Goal: Task Accomplishment & Management: Manage account settings

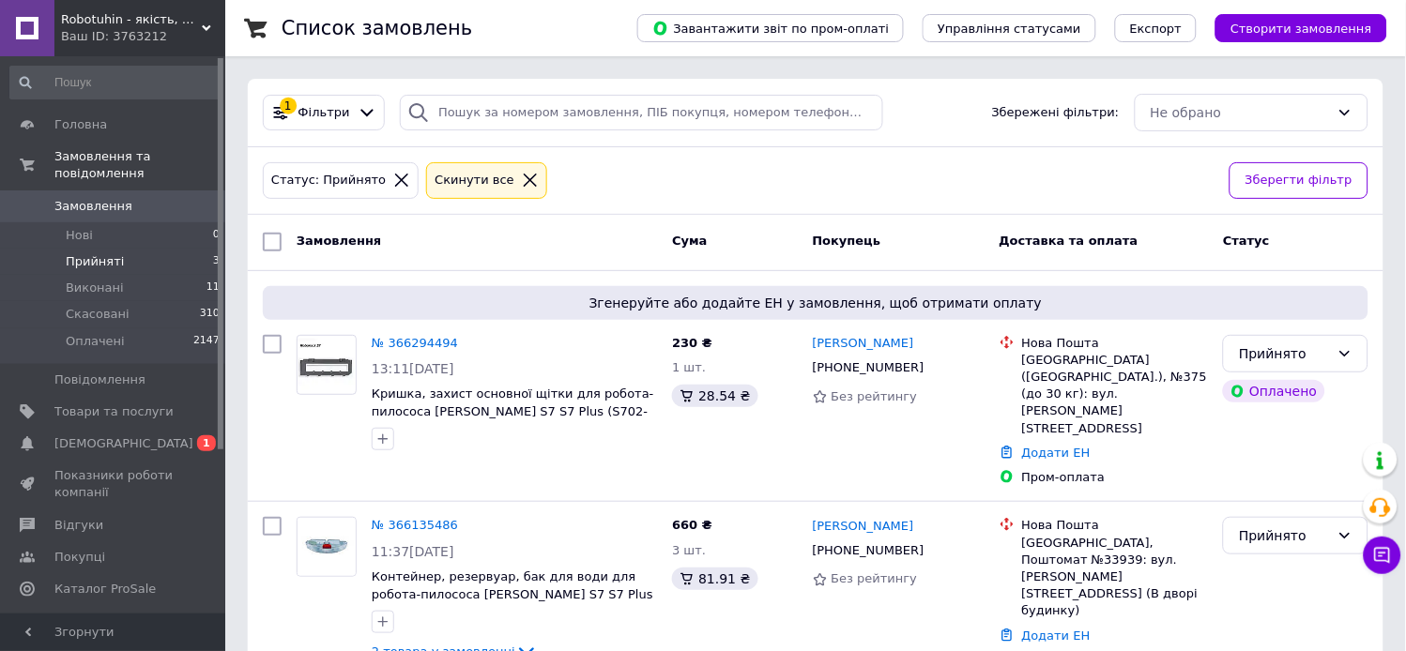
click at [212, 32] on div "Ваш ID: 3763212" at bounding box center [143, 36] width 164 height 17
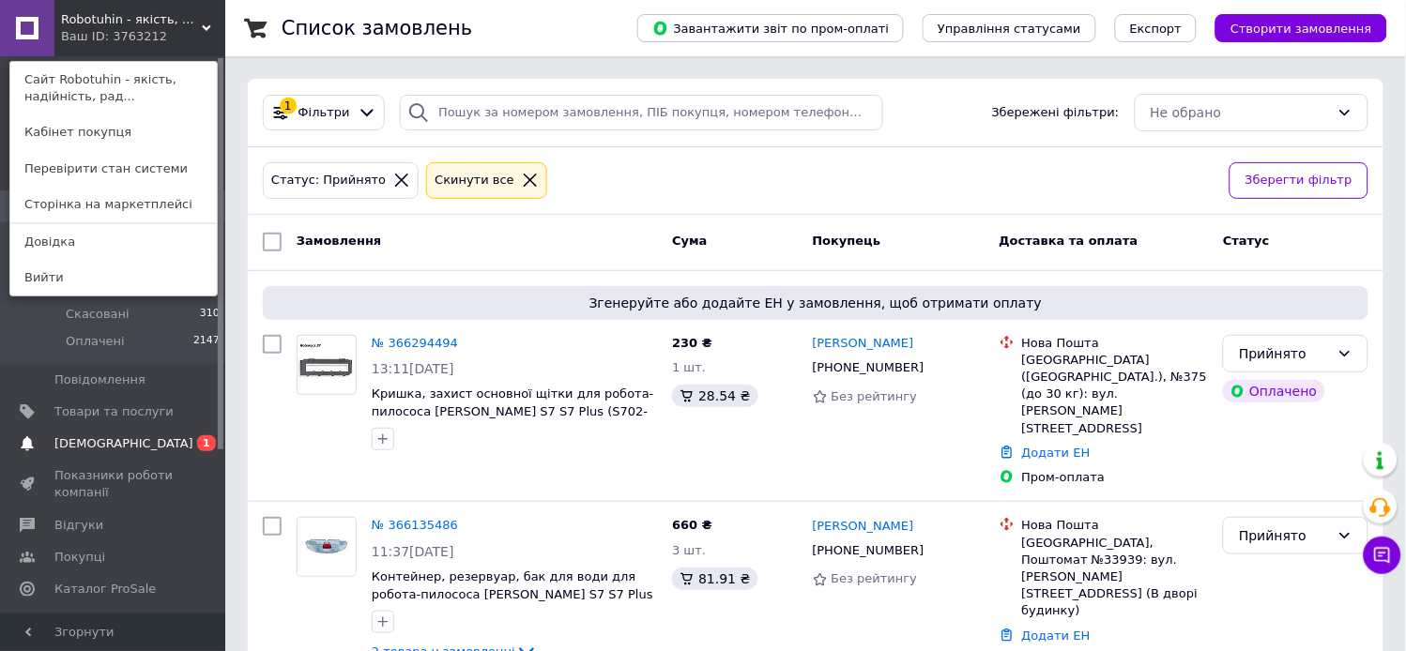
click at [96, 436] on span "[DEMOGRAPHIC_DATA]" at bounding box center [123, 444] width 139 height 17
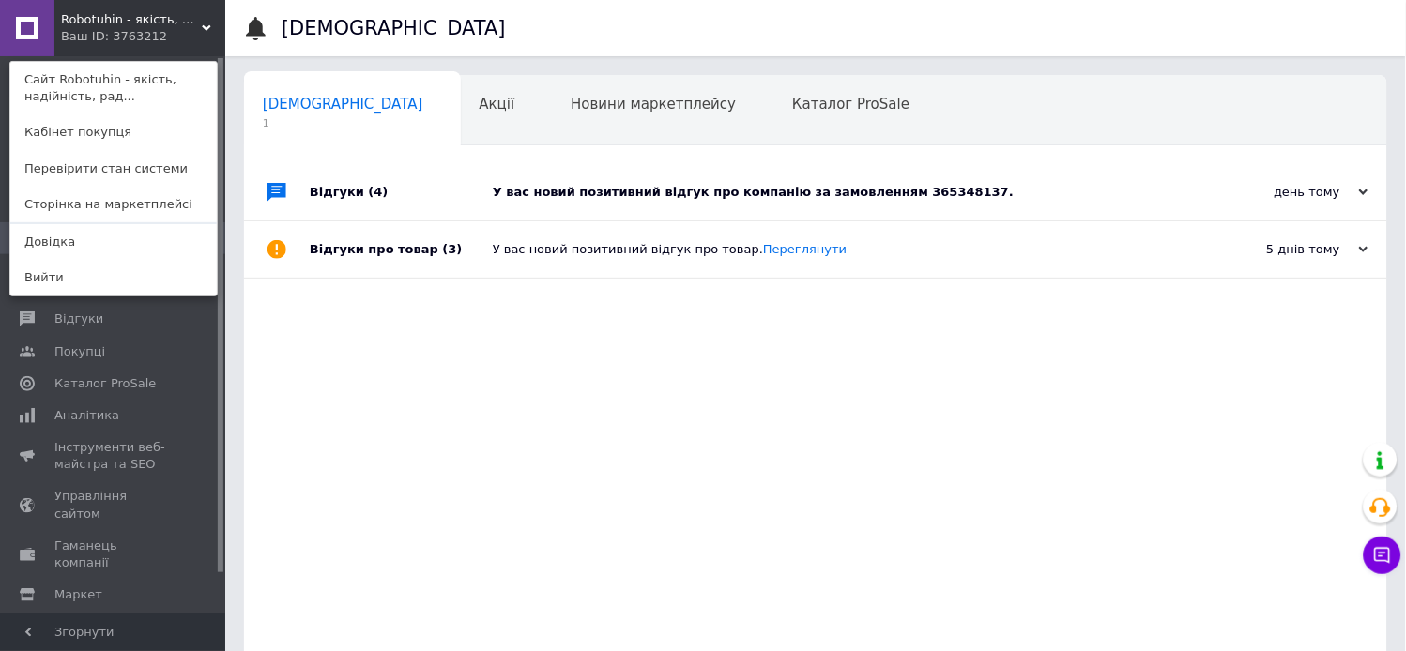
click at [613, 175] on div "У вас новий позитивний відгук про компанію за замовленням 365348137." at bounding box center [837, 192] width 688 height 56
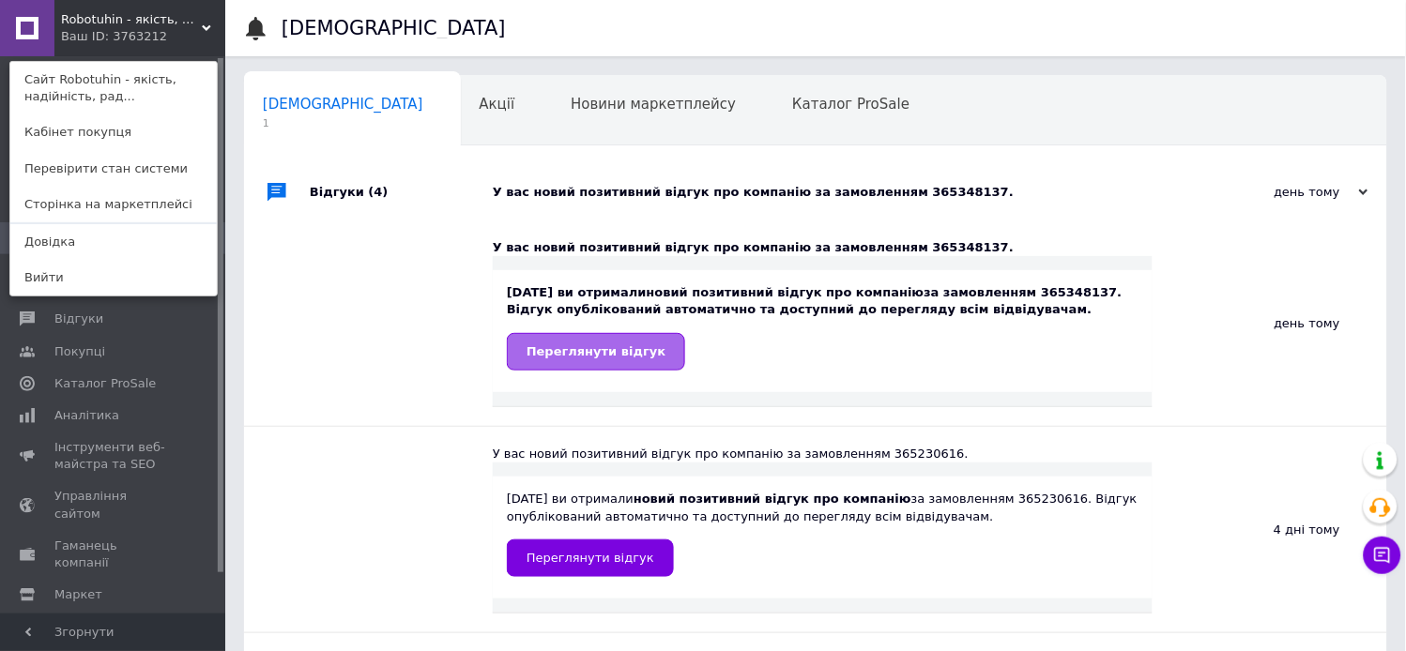
click at [576, 354] on span "Переглянути відгук" at bounding box center [596, 351] width 139 height 14
click at [298, 332] on div at bounding box center [277, 324] width 66 height 206
click at [70, 315] on span "Відгуки" at bounding box center [78, 319] width 49 height 17
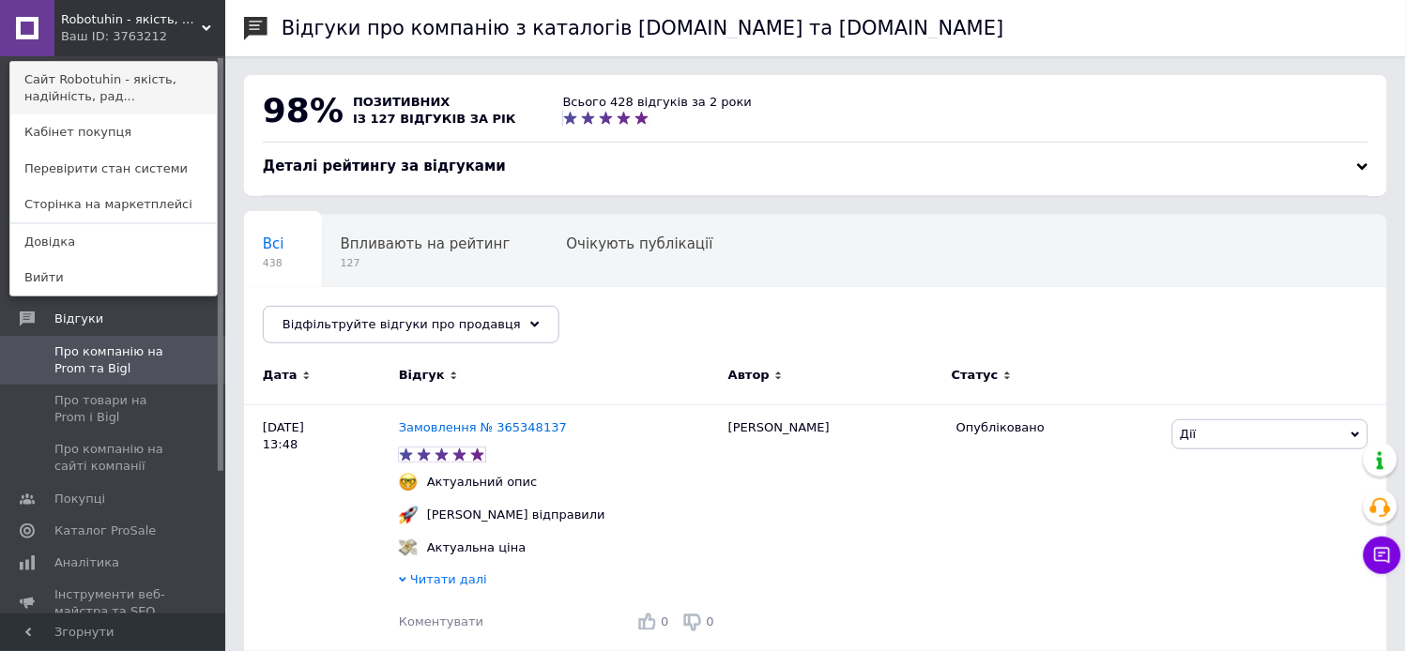
click at [76, 67] on link "Сайт Robotuhin - якість, надійність, рад..." at bounding box center [113, 88] width 207 height 53
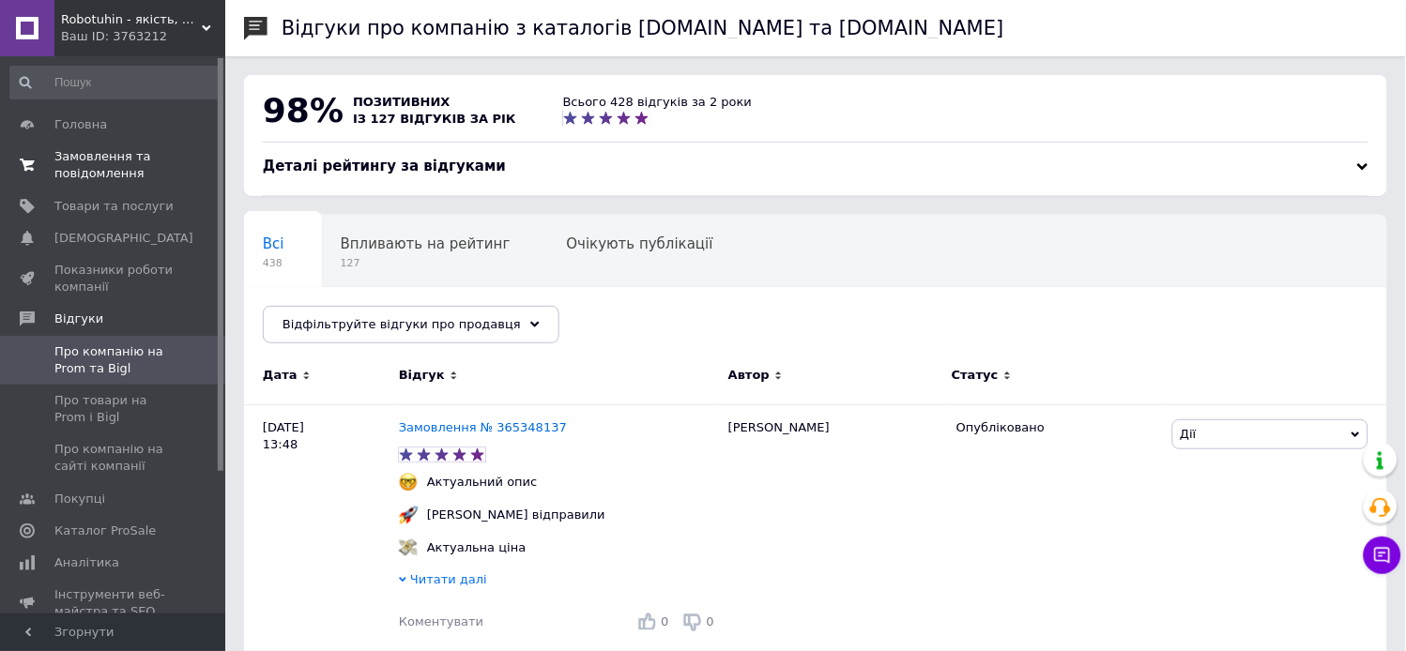
click at [89, 157] on span "Замовлення та повідомлення" at bounding box center [113, 165] width 119 height 34
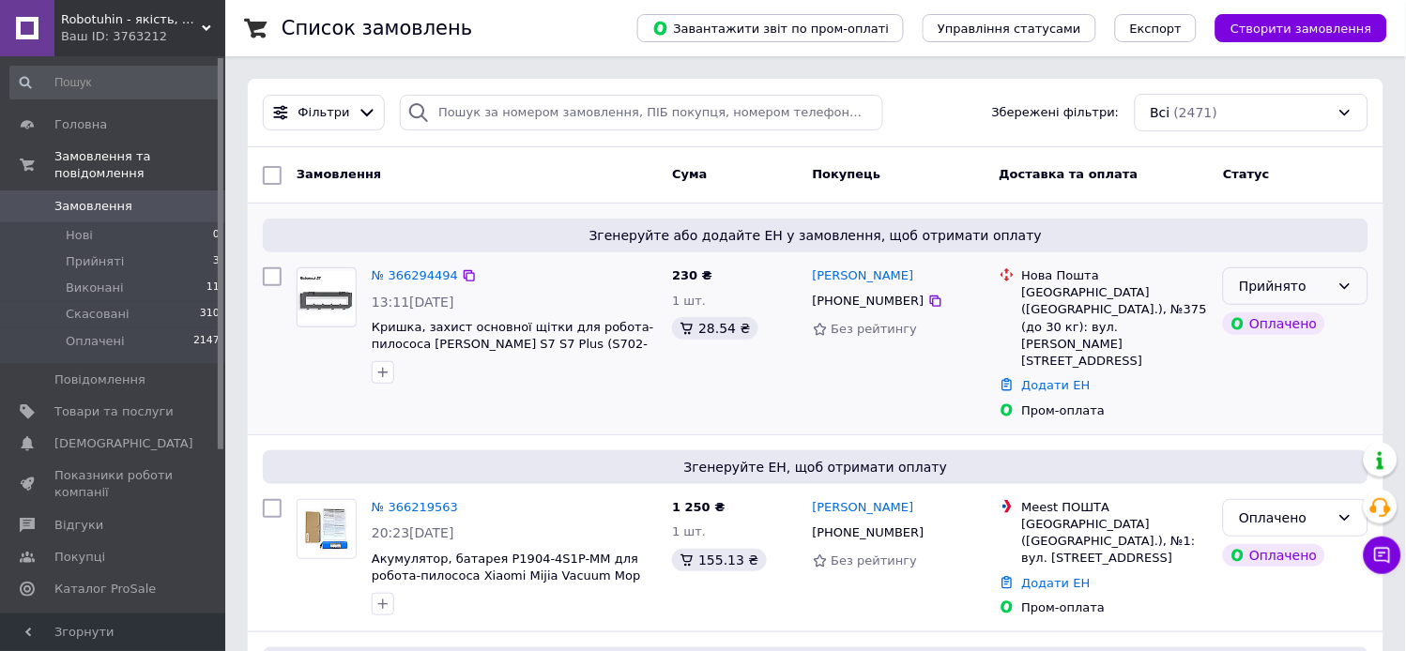
click at [1317, 284] on div "Прийнято" at bounding box center [1284, 286] width 91 height 21
click at [1284, 508] on div "Оплачено" at bounding box center [1284, 518] width 91 height 21
click at [1269, 517] on li "Прийнято" at bounding box center [1297, 523] width 144 height 34
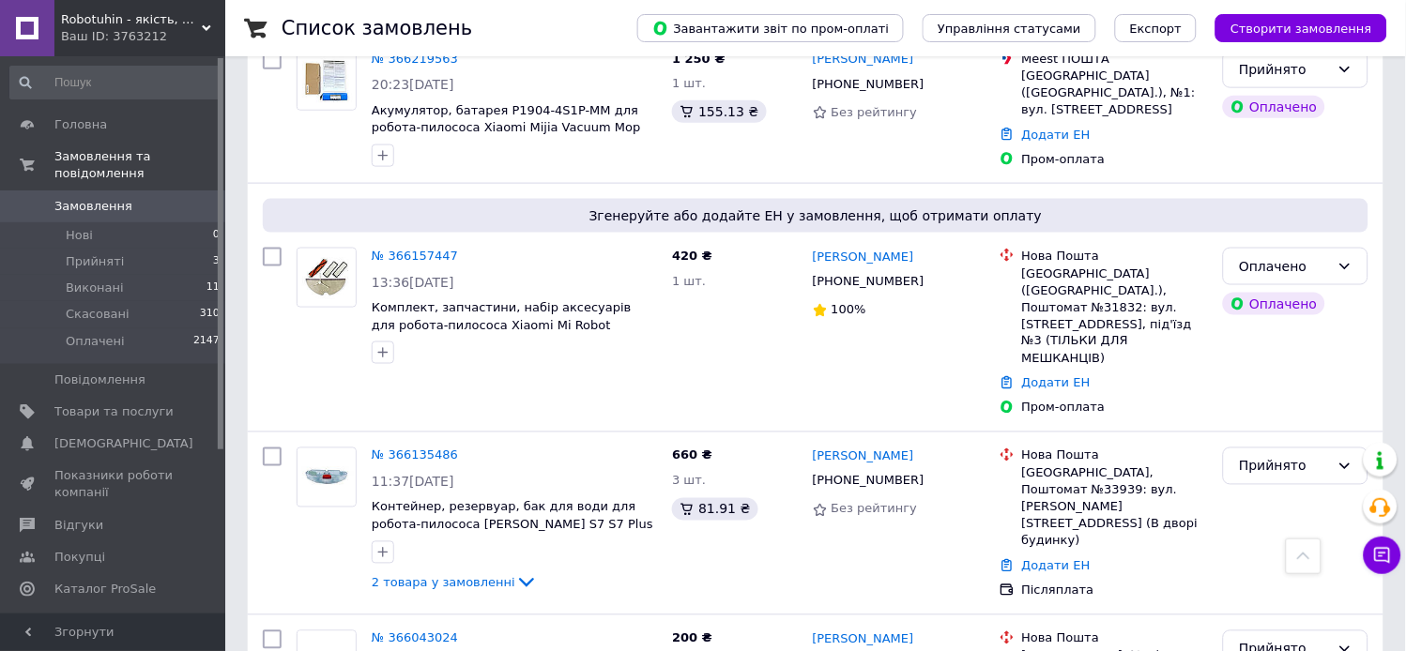
scroll to position [458, 0]
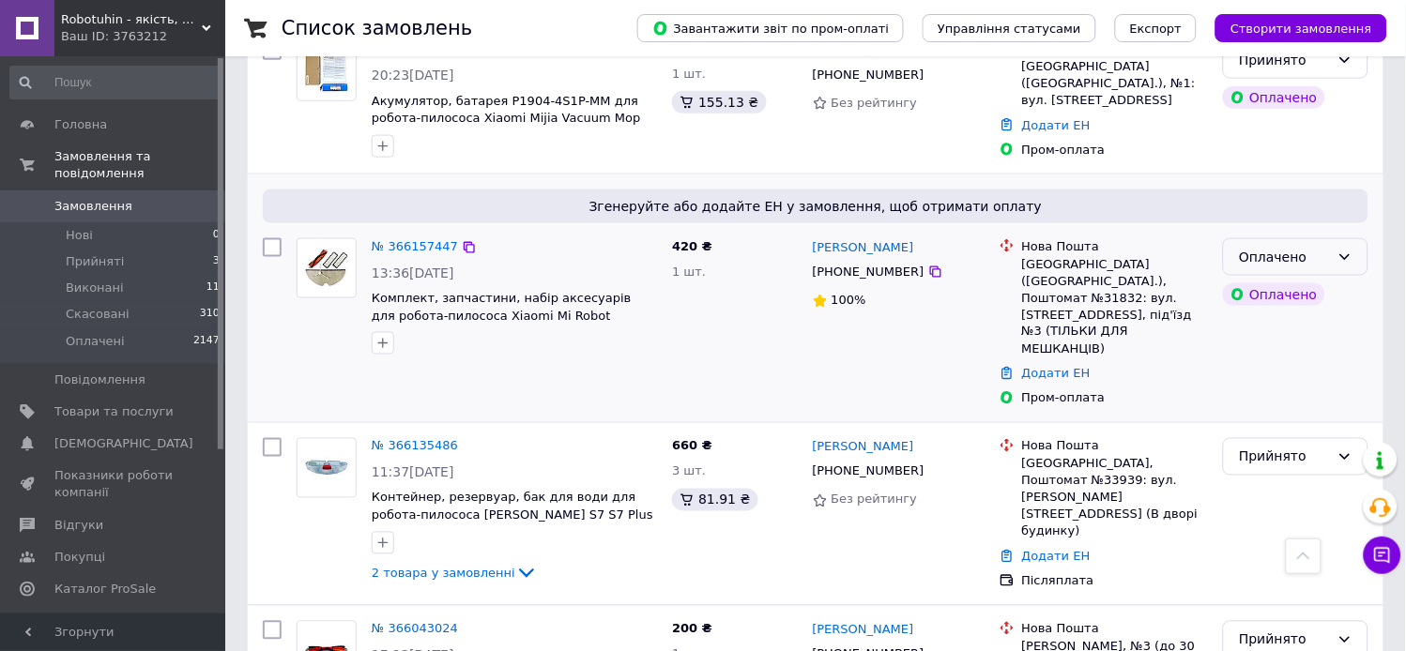
click at [1359, 238] on div "Оплачено" at bounding box center [1295, 257] width 145 height 38
click at [1299, 267] on li "Прийнято" at bounding box center [1297, 262] width 144 height 34
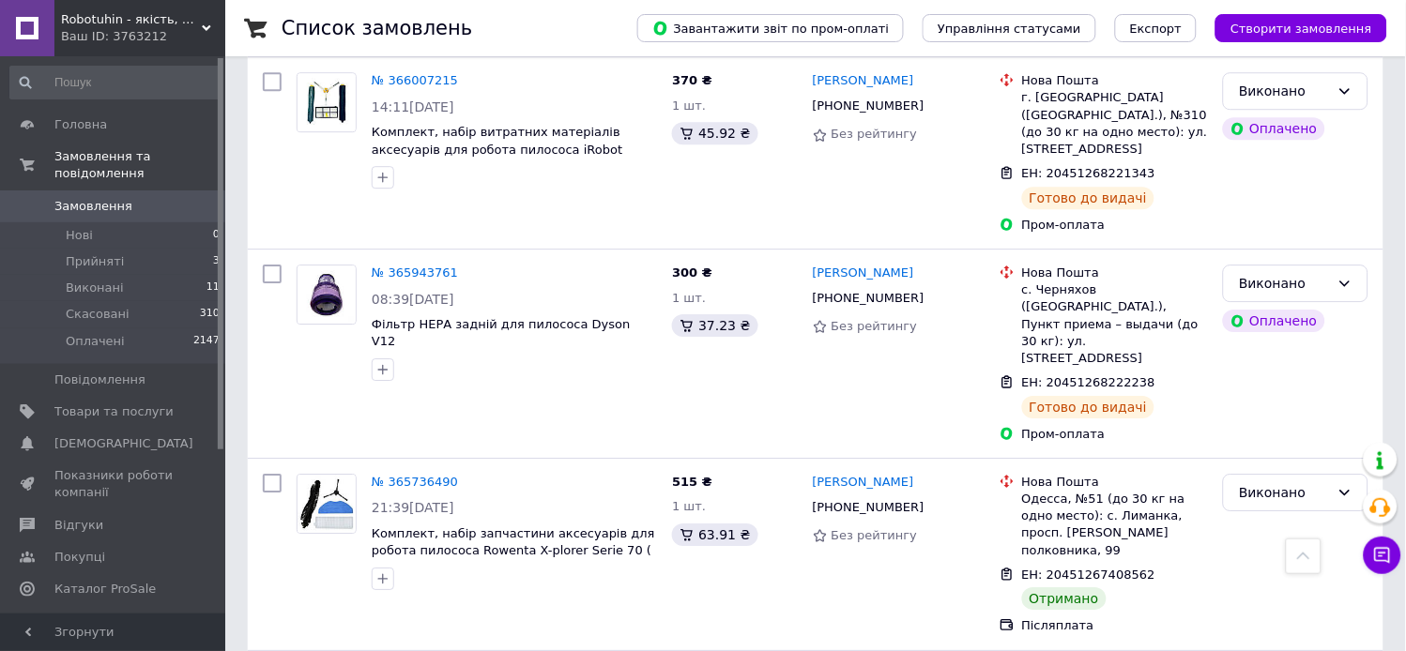
scroll to position [1168, 0]
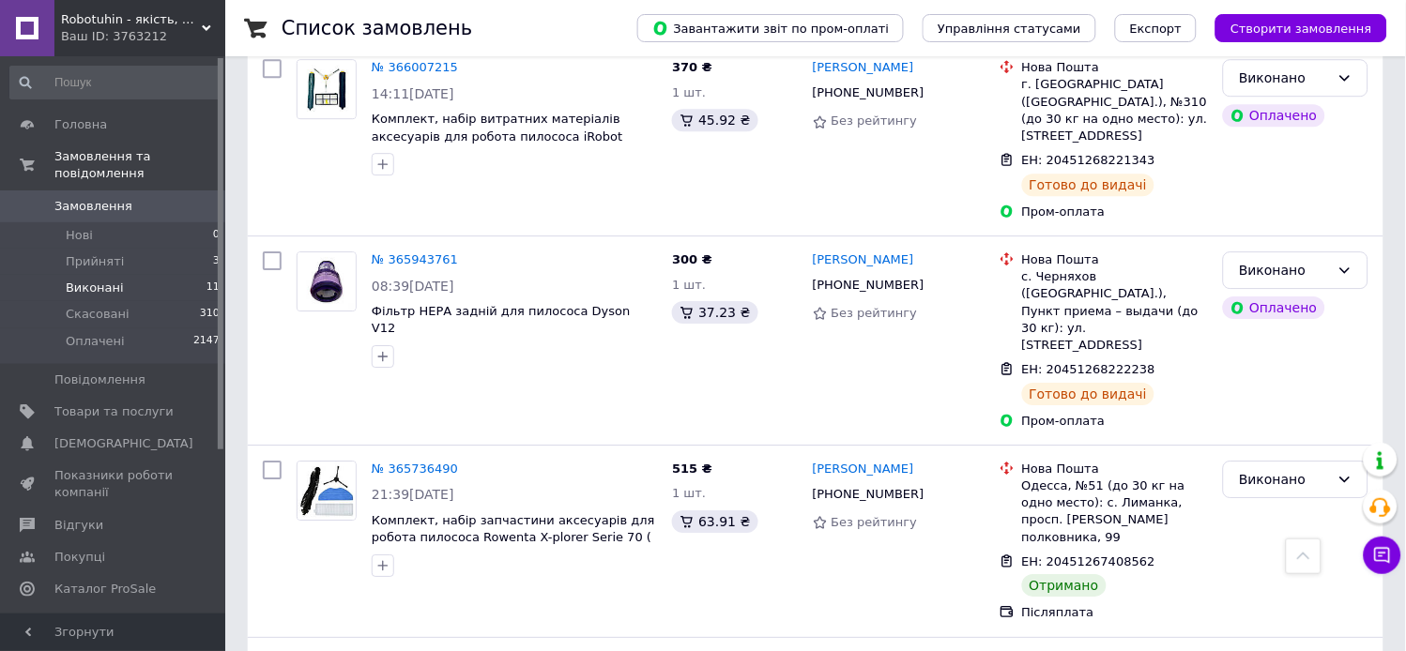
click at [99, 280] on span "Виконані" at bounding box center [95, 288] width 58 height 17
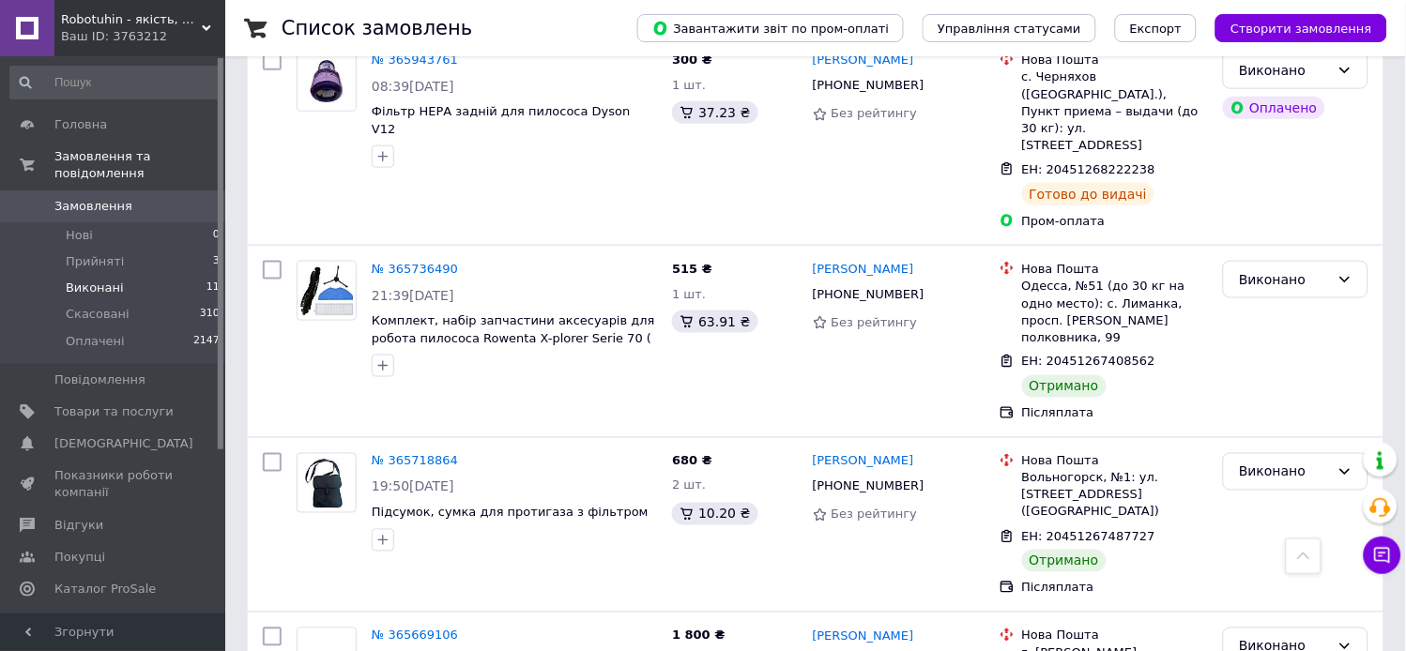
scroll to position [418, 0]
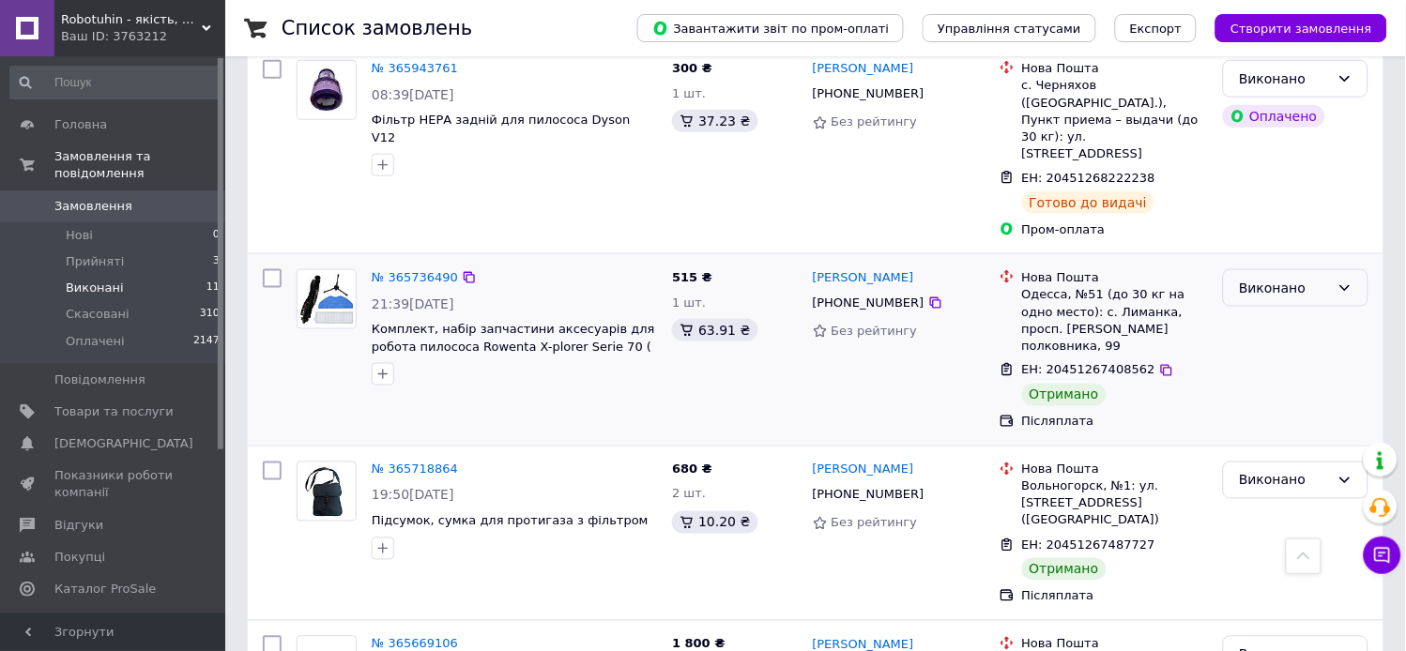
click at [1339, 281] on icon at bounding box center [1345, 288] width 15 height 15
click at [1284, 332] on li "Оплачено" at bounding box center [1297, 346] width 144 height 34
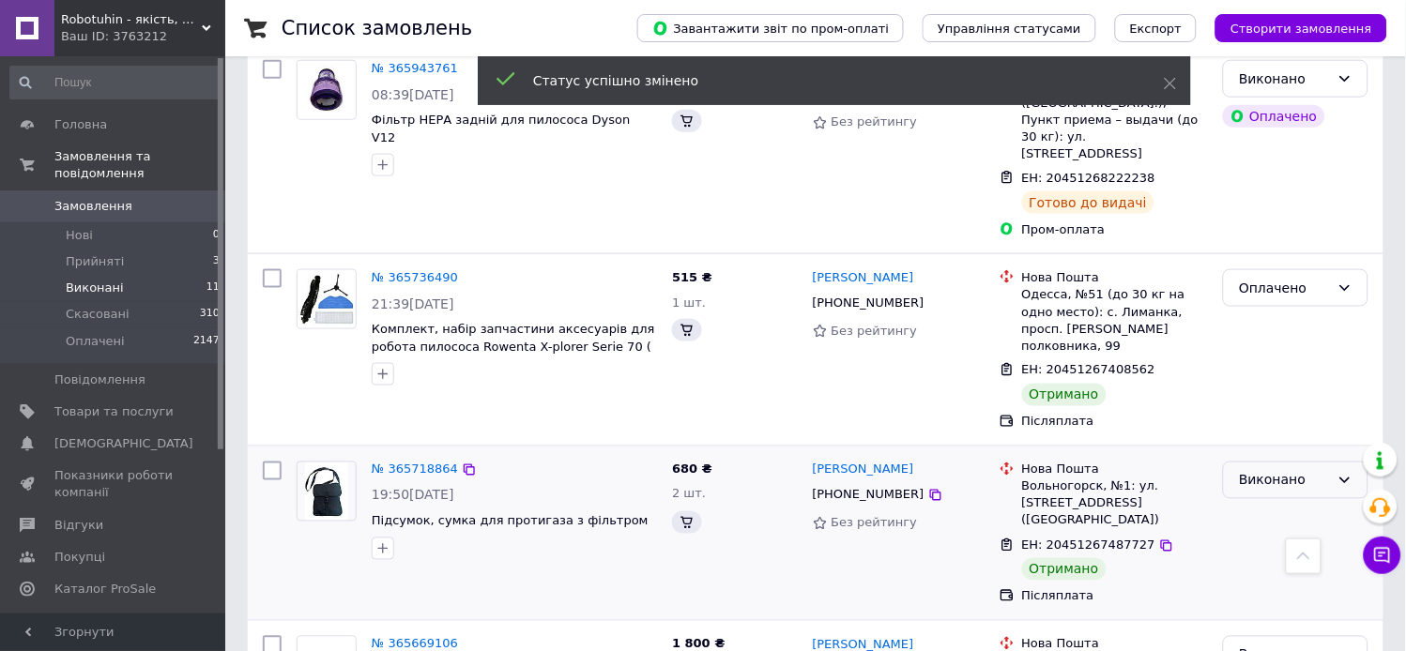
click at [1279, 470] on div "Виконано" at bounding box center [1284, 480] width 91 height 21
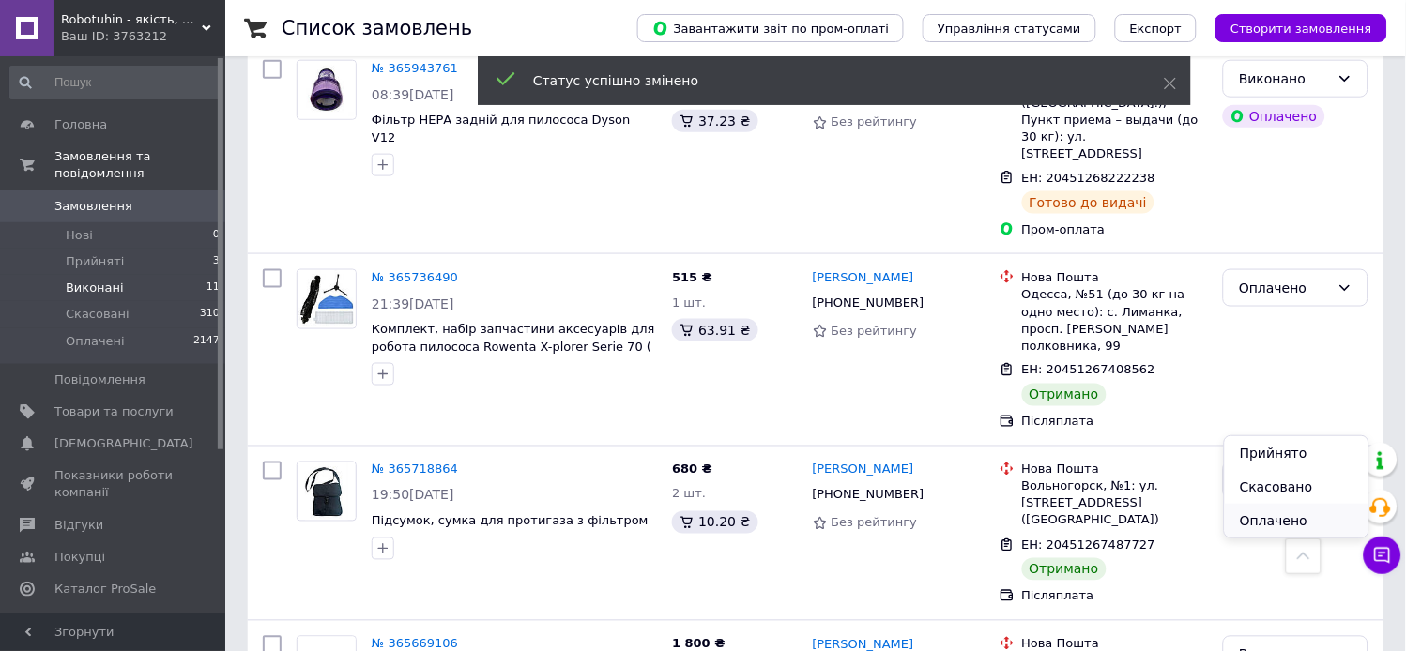
click at [1253, 524] on li "Оплачено" at bounding box center [1297, 521] width 144 height 34
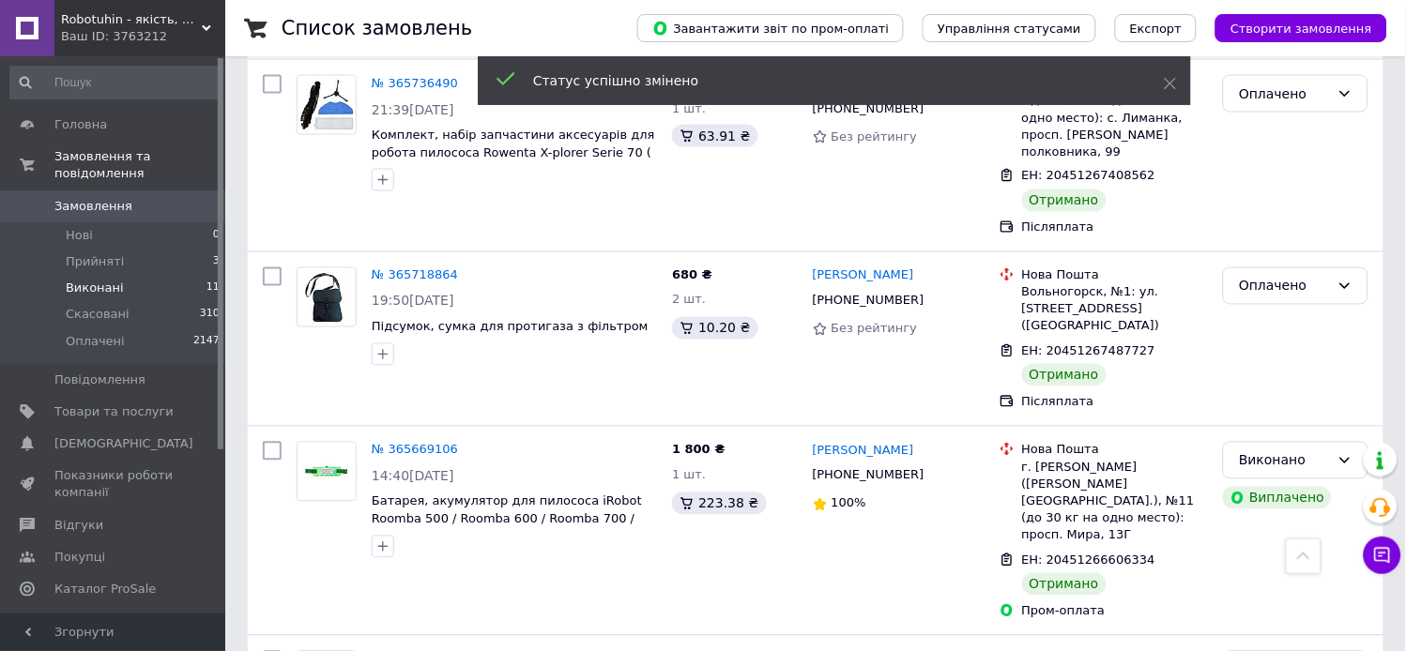
scroll to position [626, 0]
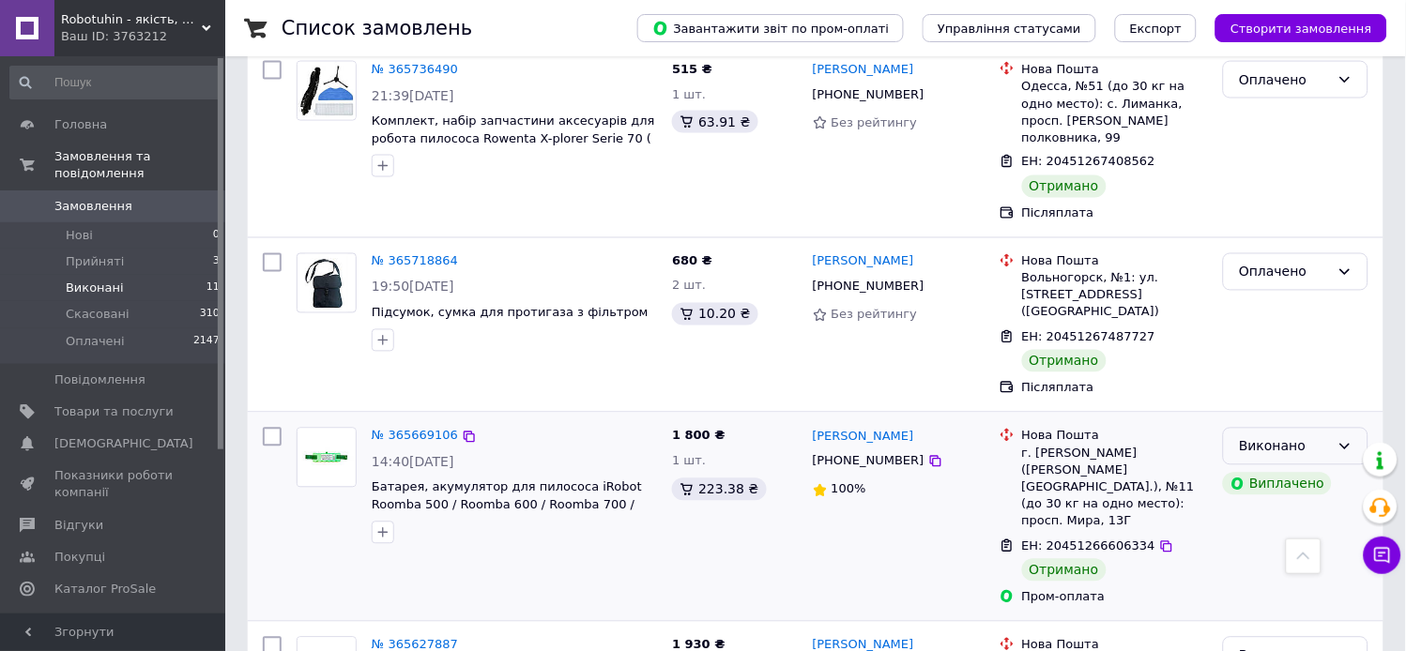
click at [1350, 445] on icon at bounding box center [1345, 448] width 10 height 6
click at [1289, 455] on li "Оплачено" at bounding box center [1297, 470] width 144 height 34
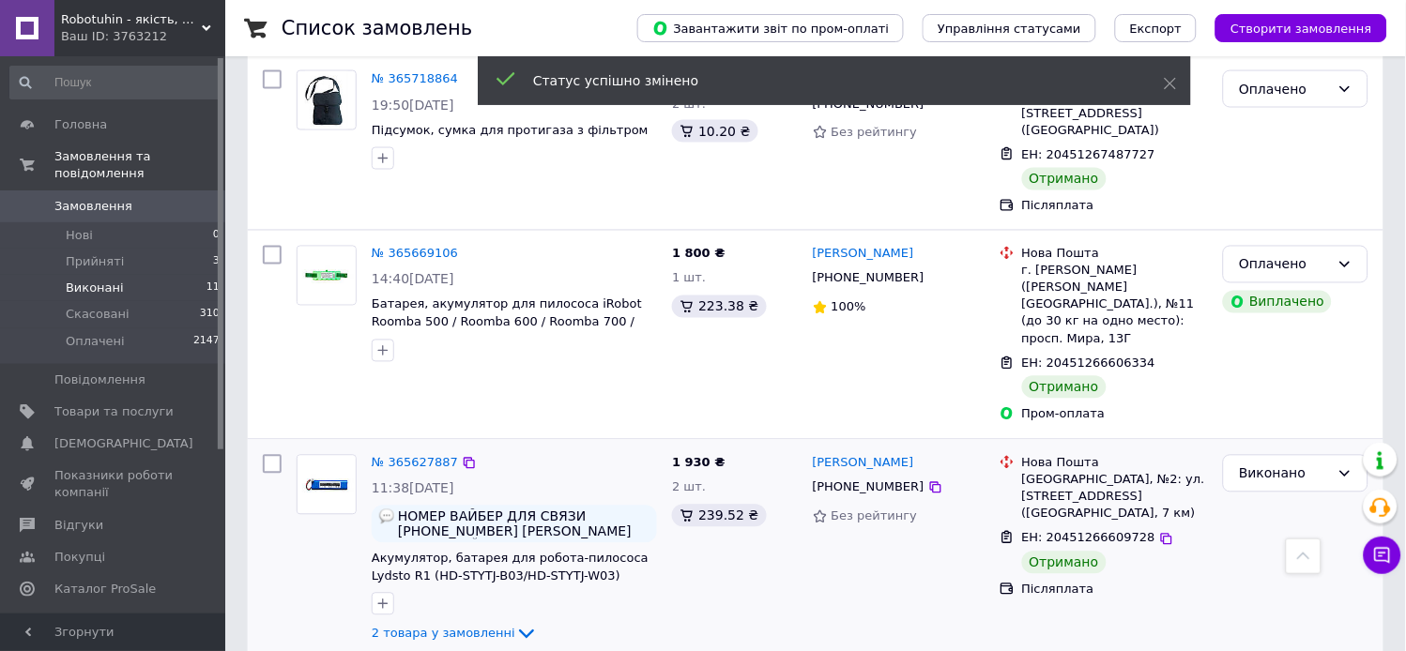
scroll to position [618, 0]
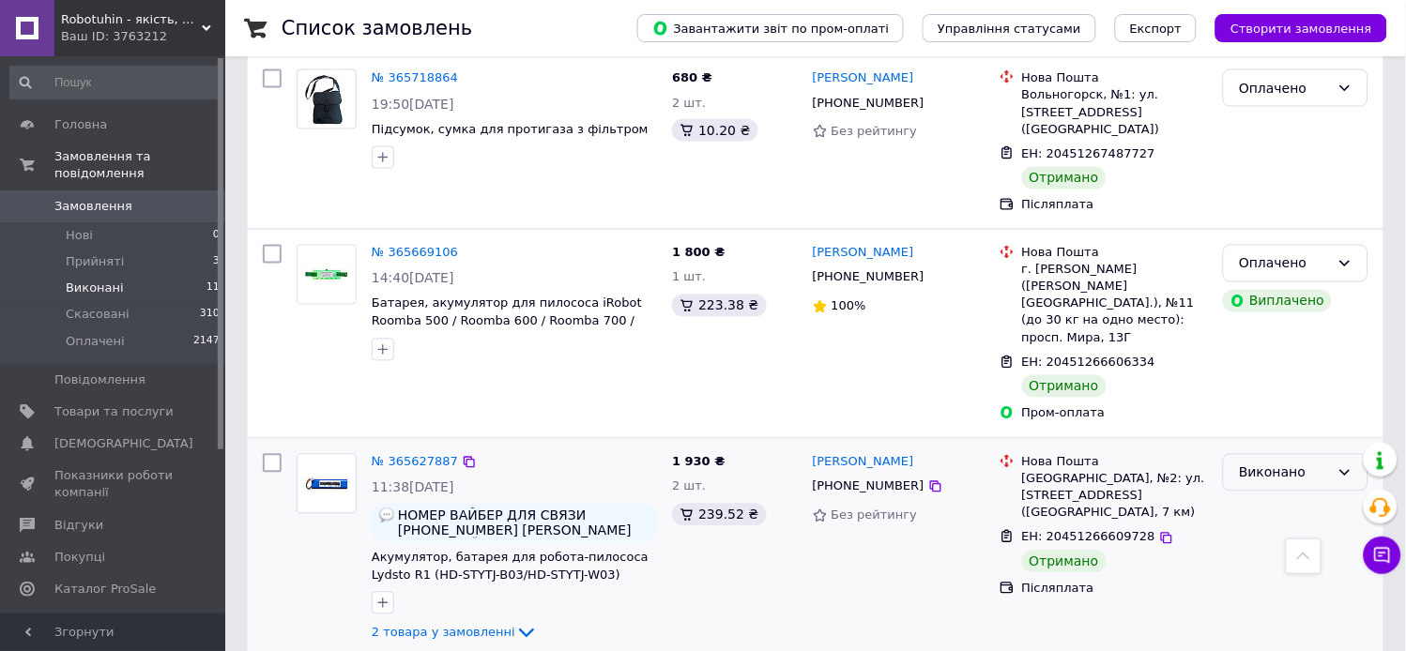
click at [1350, 454] on div "Виконано" at bounding box center [1295, 473] width 145 height 38
click at [1339, 454] on div "Виконано" at bounding box center [1295, 473] width 145 height 38
click at [1273, 477] on li "Оплачено" at bounding box center [1297, 479] width 144 height 34
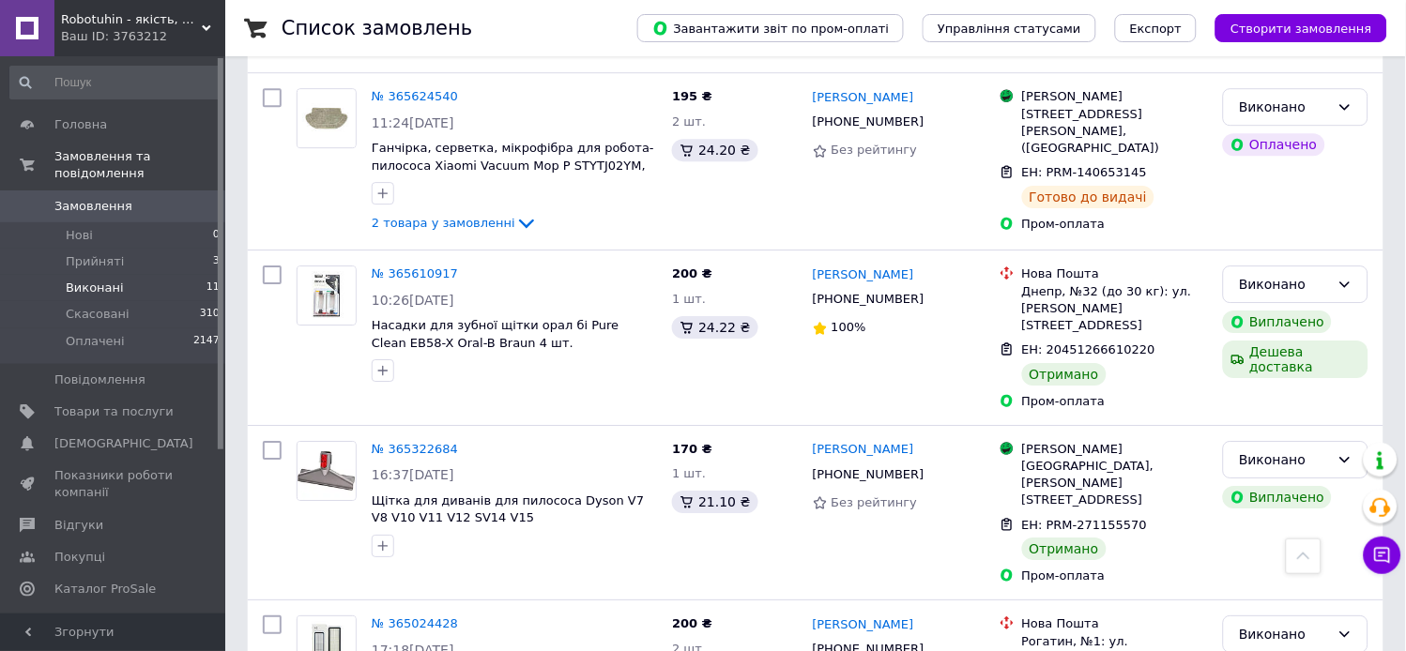
scroll to position [1244, 0]
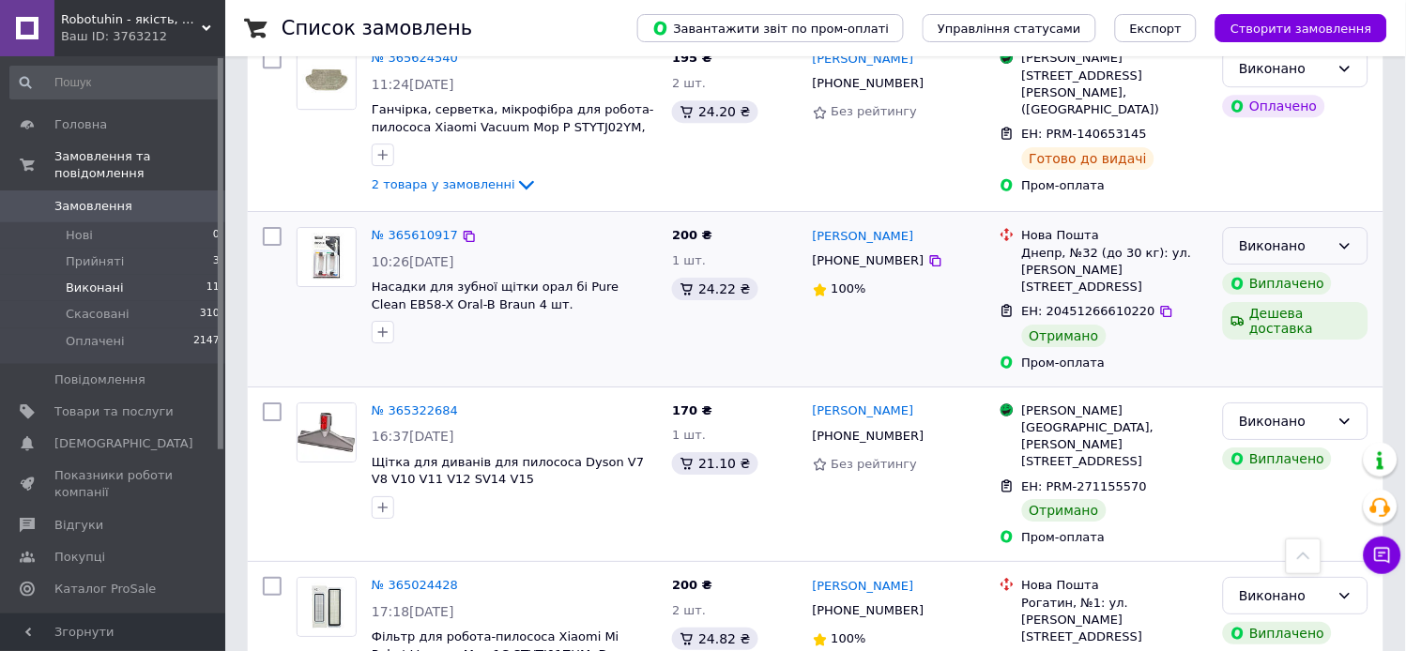
click at [1342, 238] on icon at bounding box center [1345, 245] width 15 height 15
click at [1290, 244] on li "Оплачено" at bounding box center [1297, 252] width 144 height 34
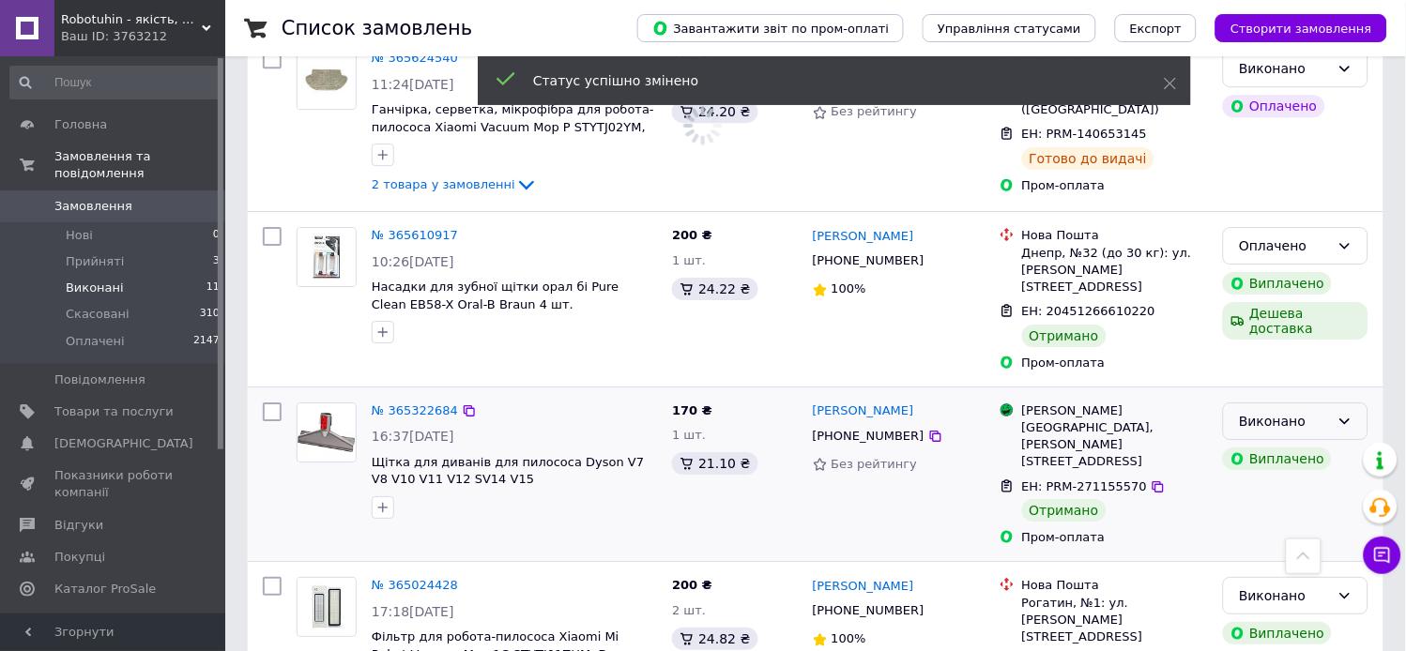
click at [1328, 411] on div "Виконано" at bounding box center [1284, 421] width 91 height 21
click at [1284, 404] on li "Оплачено" at bounding box center [1297, 410] width 144 height 34
click at [1297, 586] on div "Виконано" at bounding box center [1284, 596] width 91 height 21
click at [1259, 564] on li "Оплачено" at bounding box center [1297, 558] width 144 height 34
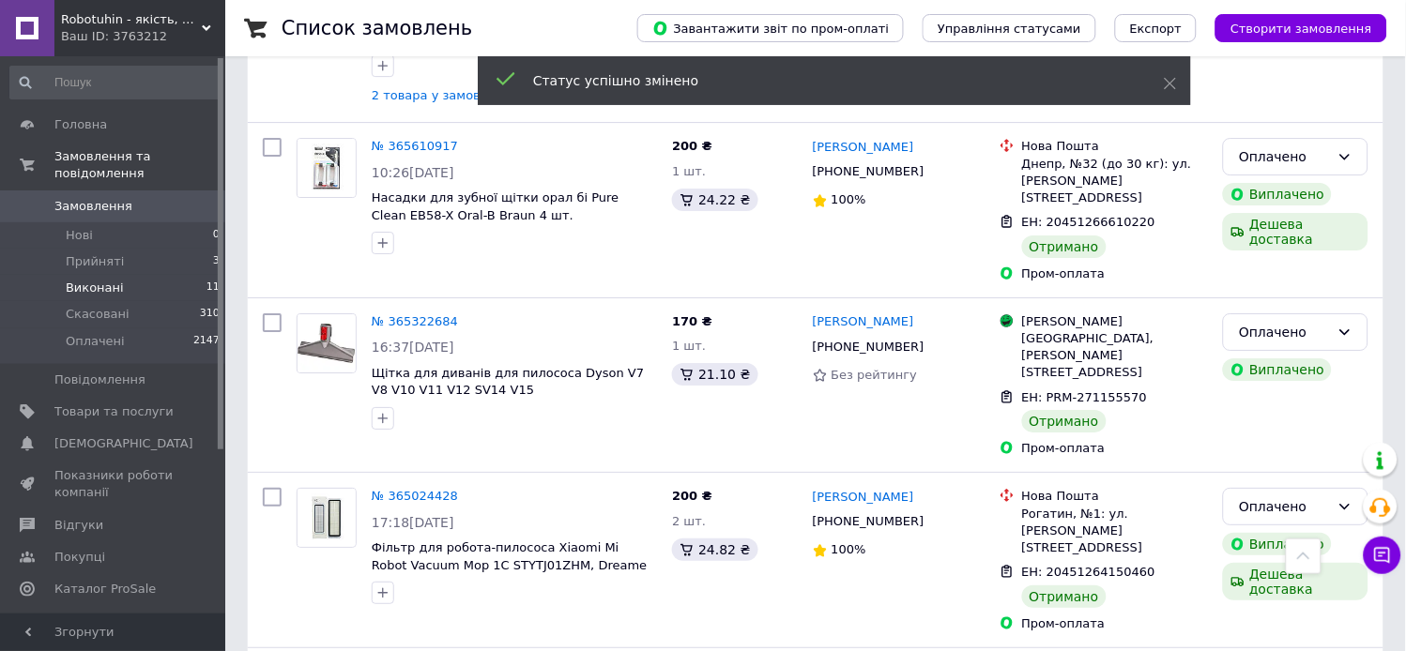
scroll to position [1334, 0]
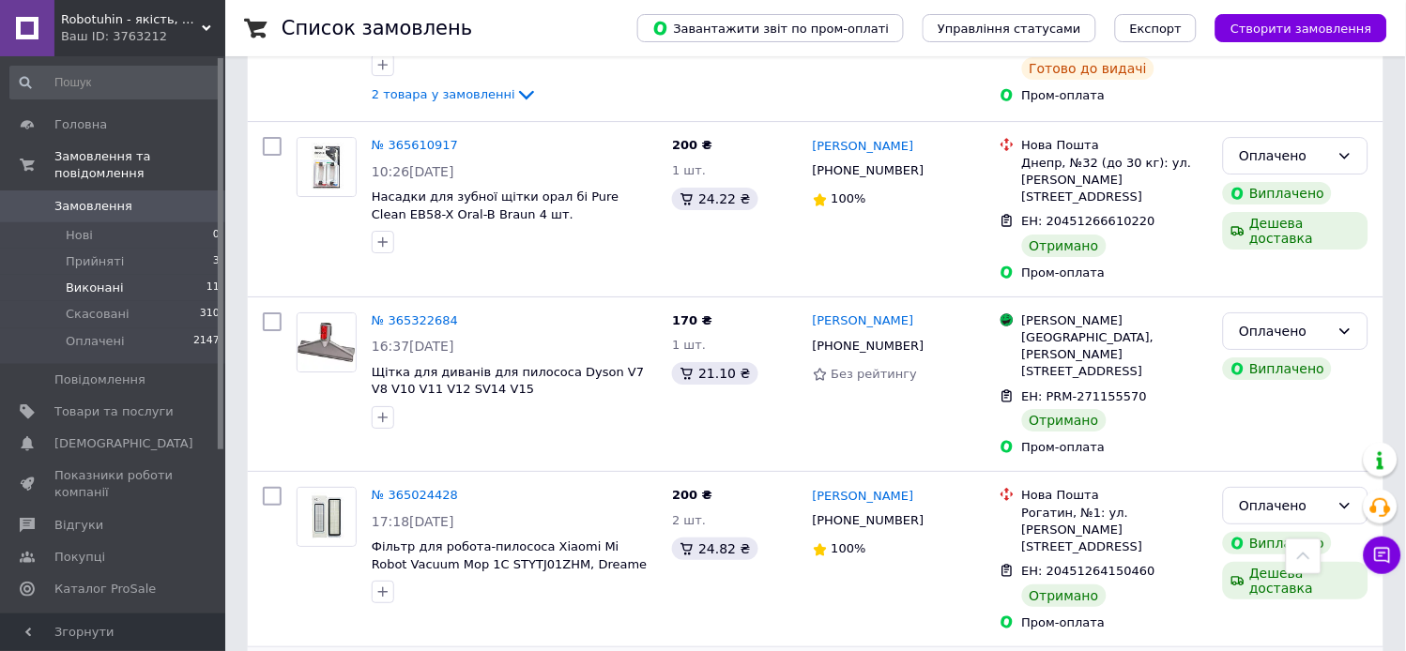
click at [1253, 610] on li "Оплачено" at bounding box center [1297, 615] width 144 height 34
click at [78, 253] on span "Прийняті" at bounding box center [95, 261] width 58 height 17
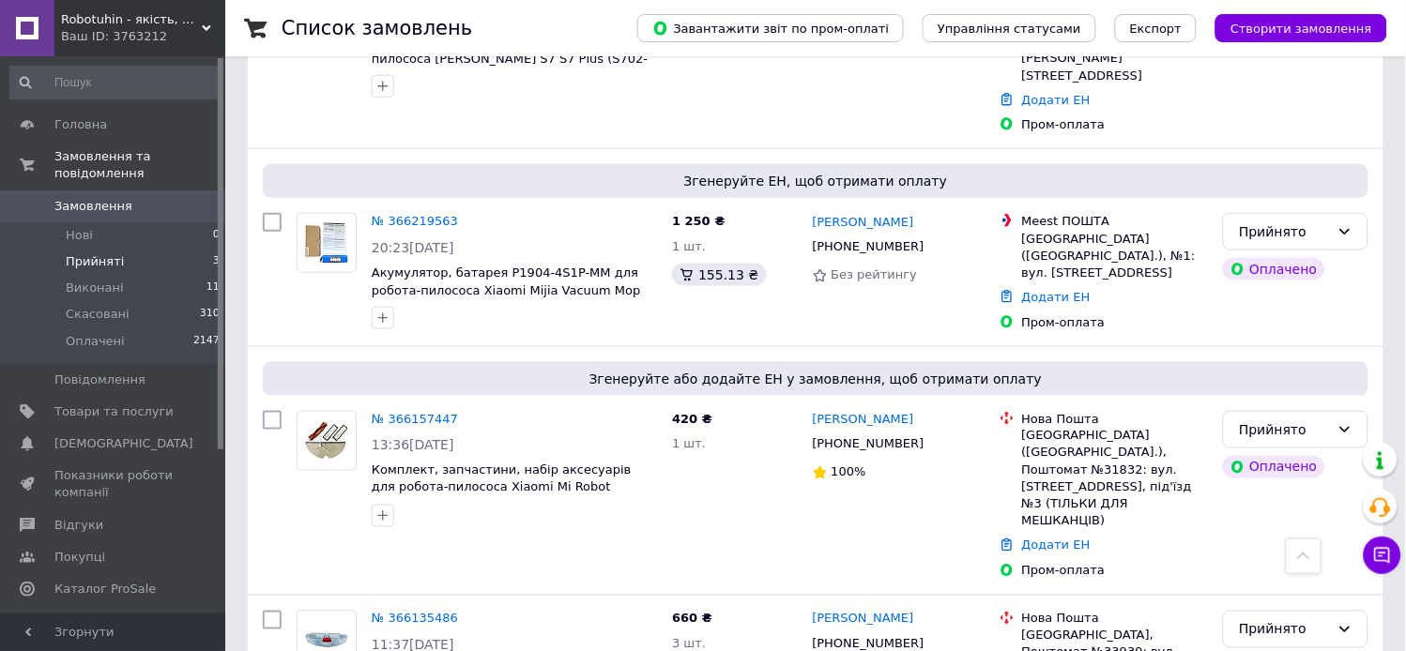
scroll to position [306, 0]
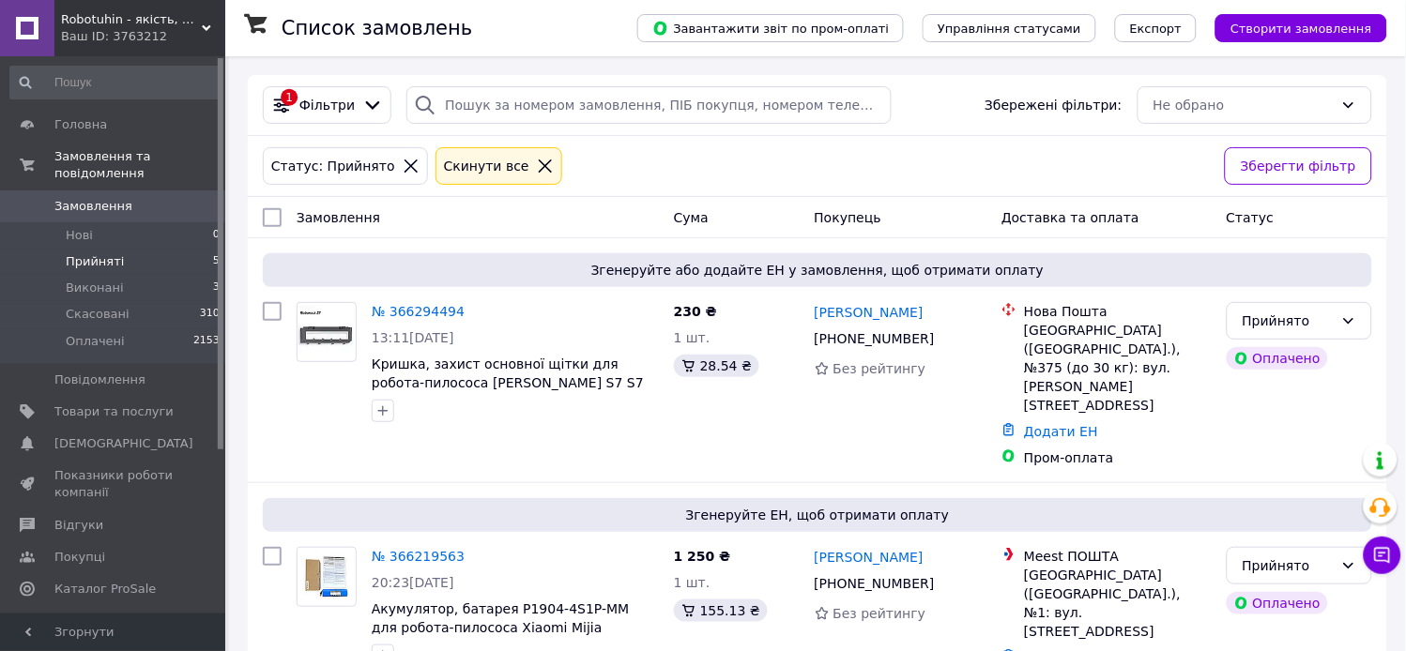
click at [98, 253] on span "Прийняті" at bounding box center [95, 261] width 58 height 17
click at [91, 280] on span "Виконані" at bounding box center [95, 288] width 58 height 17
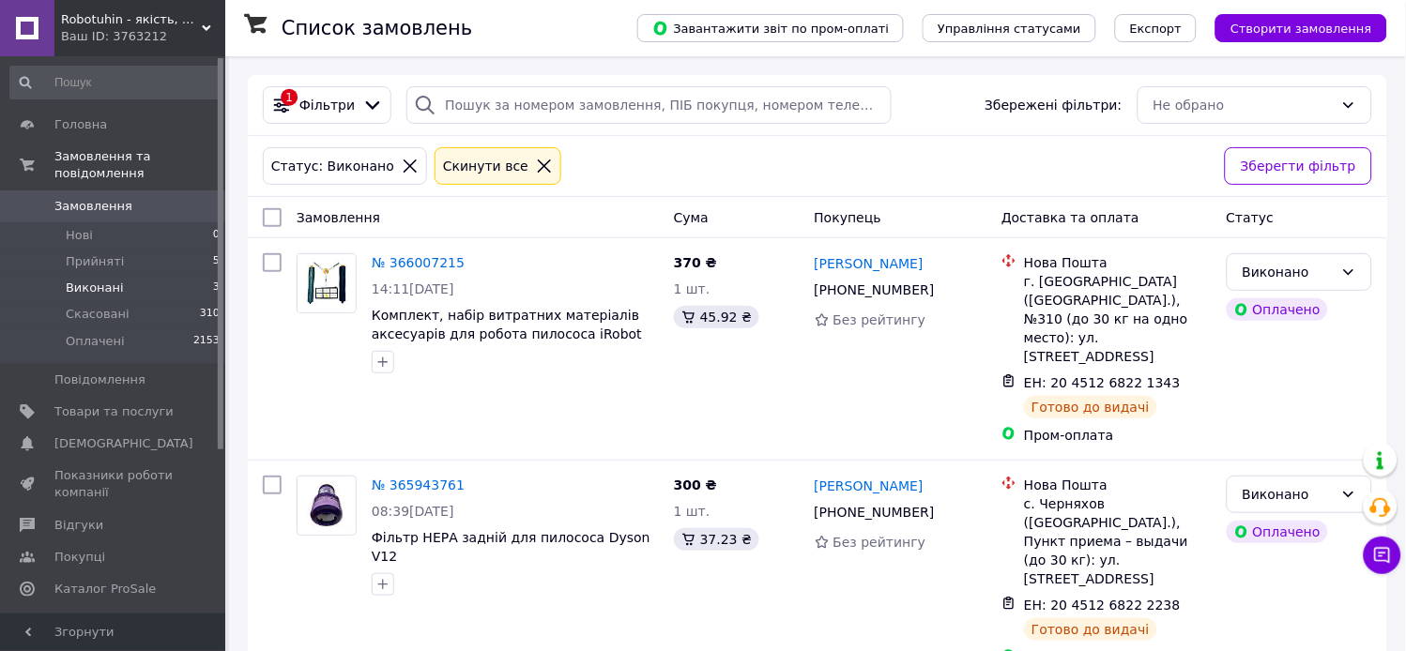
click at [210, 36] on div "Ваш ID: 3763212" at bounding box center [143, 36] width 164 height 17
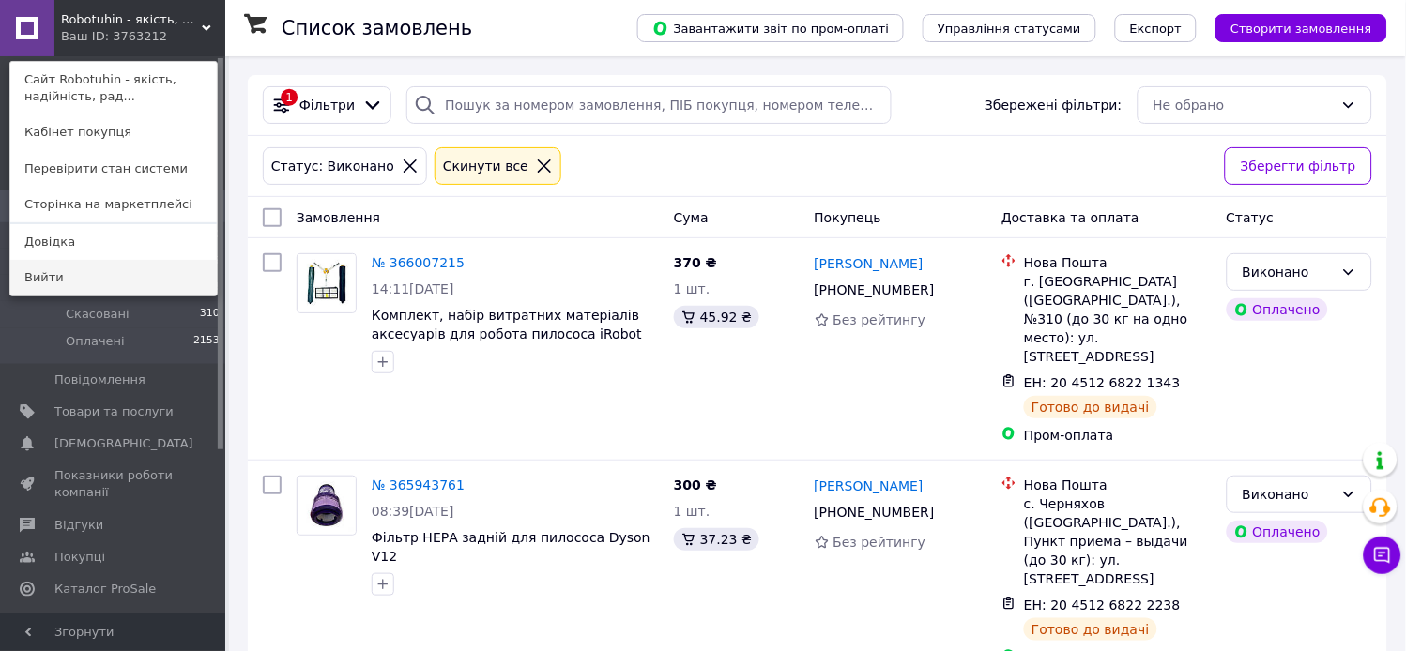
click at [107, 274] on link "Вийти" at bounding box center [113, 278] width 207 height 36
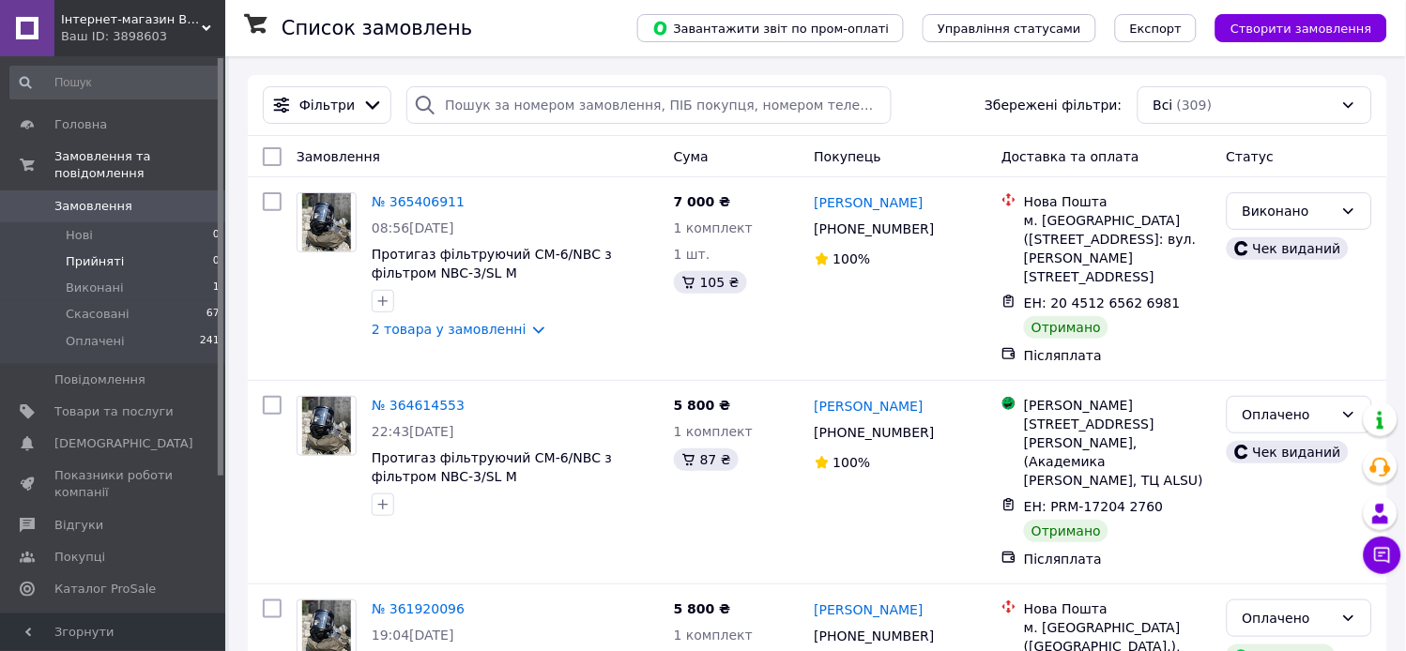
click at [82, 253] on span "Прийняті" at bounding box center [95, 261] width 58 height 17
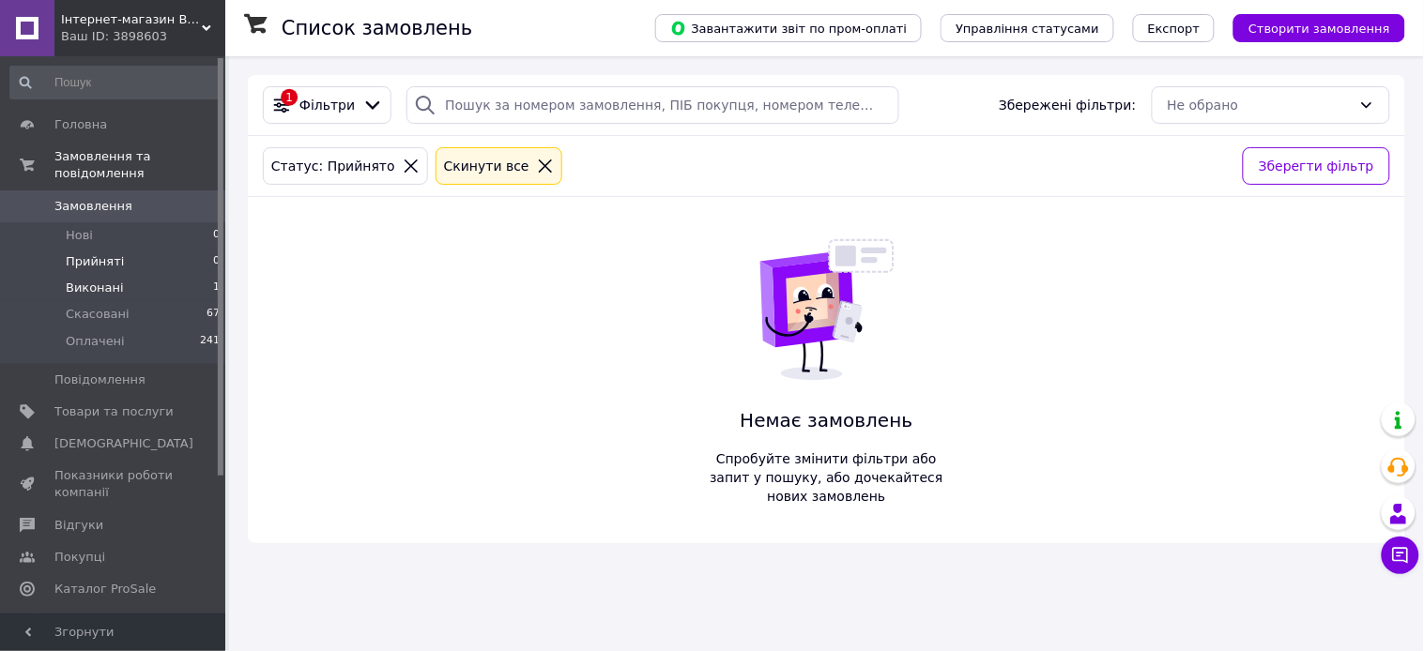
click at [110, 280] on span "Виконані" at bounding box center [95, 288] width 58 height 17
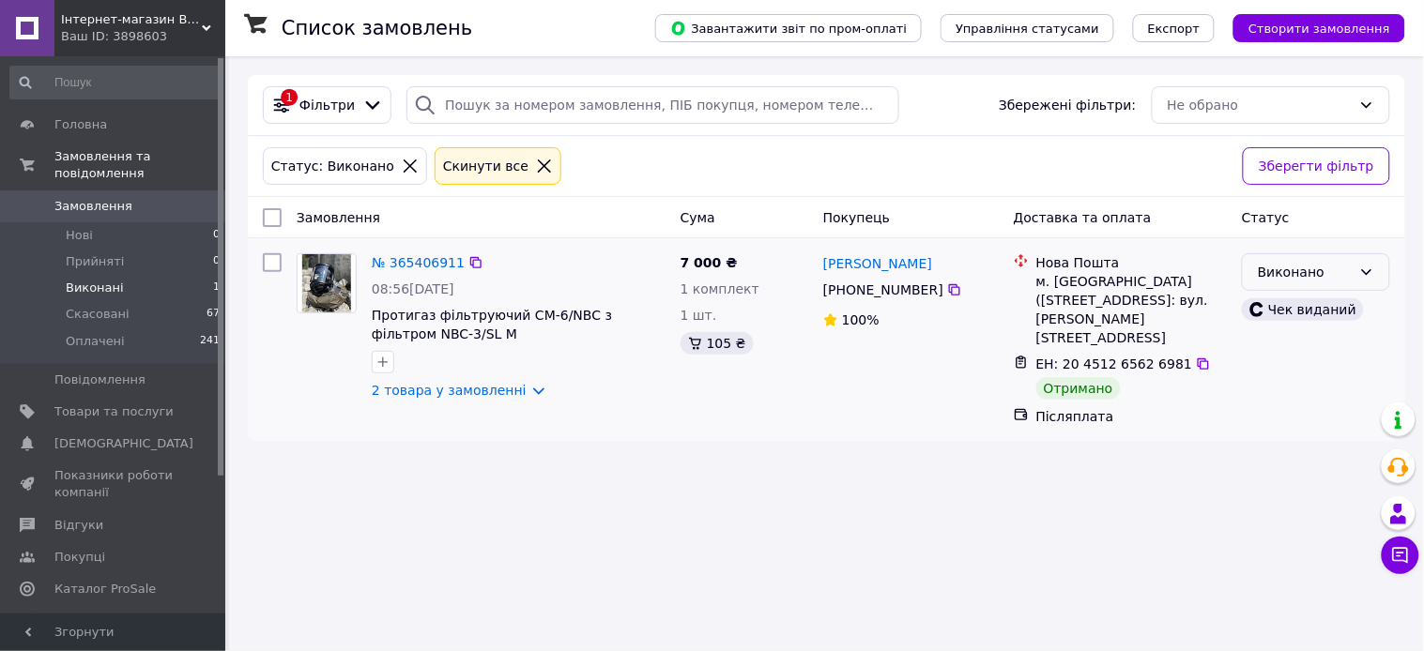
click at [1353, 279] on div "Виконано" at bounding box center [1316, 272] width 148 height 38
click at [1321, 371] on li "Оплачено" at bounding box center [1317, 382] width 146 height 34
click at [104, 198] on span "Замовлення" at bounding box center [93, 206] width 78 height 17
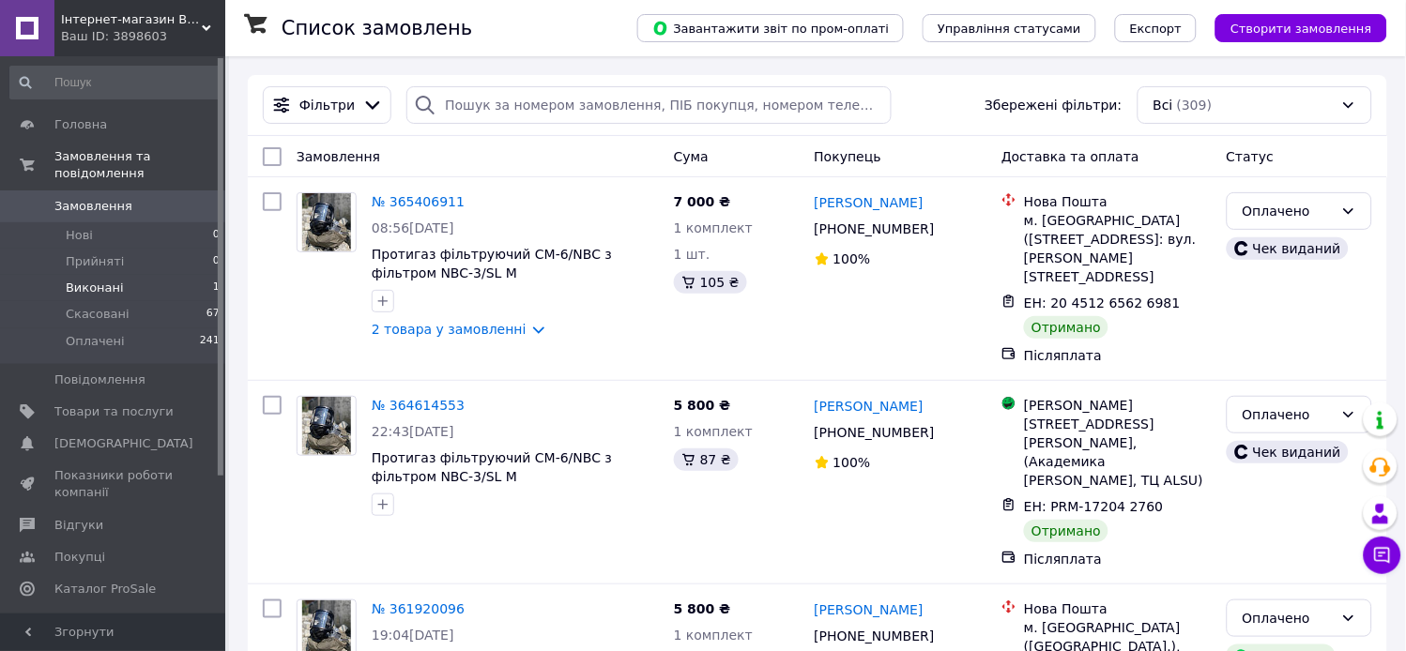
click at [76, 280] on span "Виконані" at bounding box center [95, 288] width 58 height 17
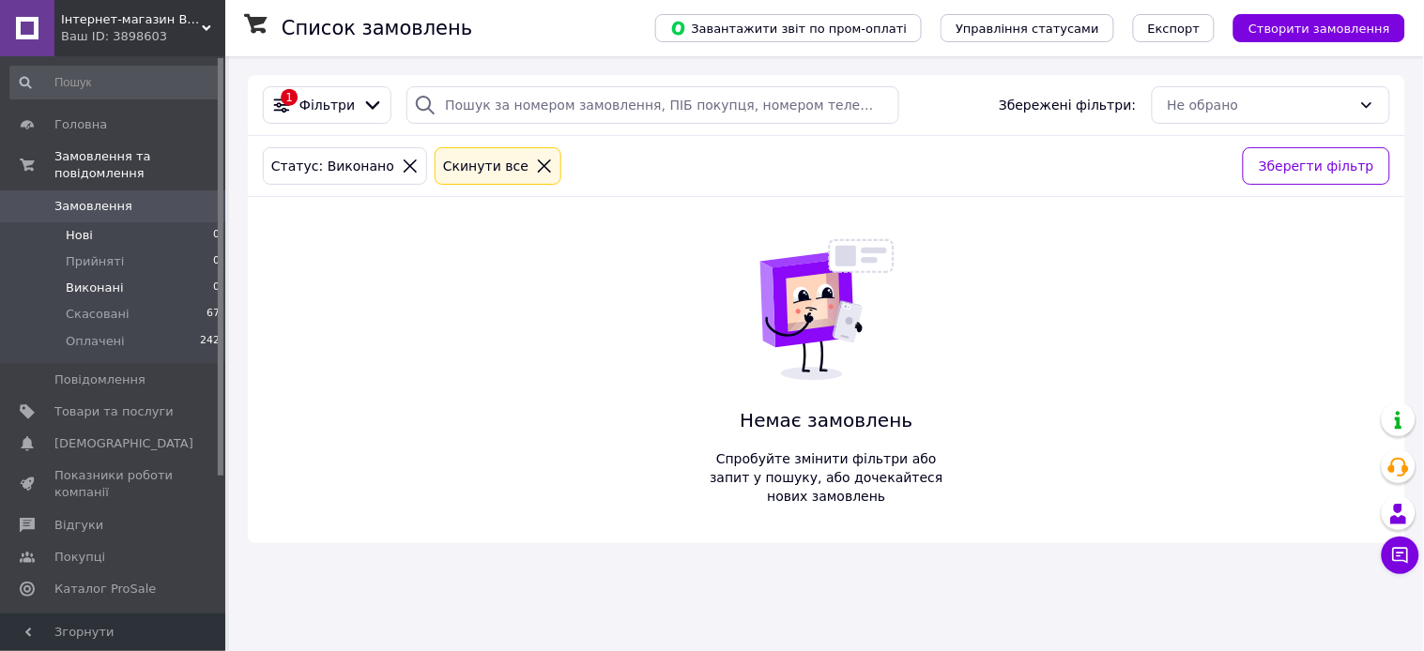
drag, startPoint x: 0, startPoint y: 0, endPoint x: 80, endPoint y: 218, distance: 231.9
click at [80, 227] on span "Нові" at bounding box center [79, 235] width 27 height 17
click at [89, 198] on span "Замовлення" at bounding box center [93, 206] width 78 height 17
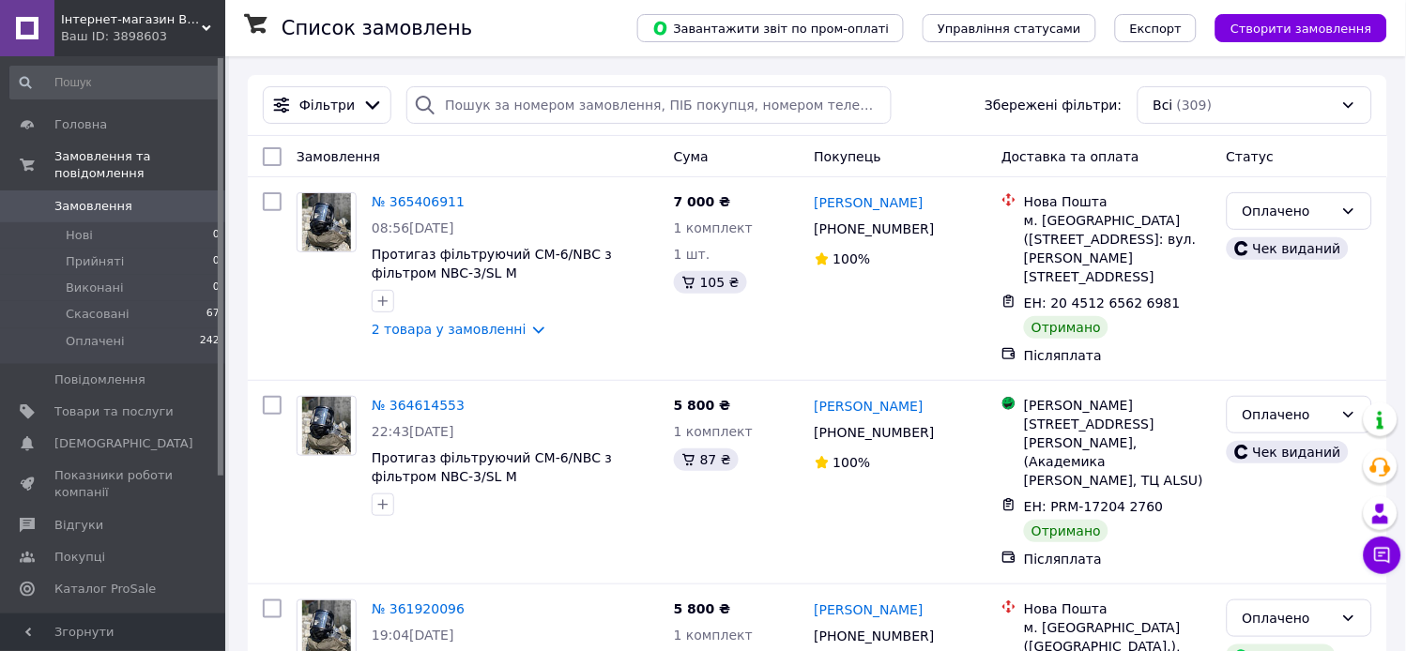
click at [207, 25] on icon at bounding box center [206, 27] width 9 height 9
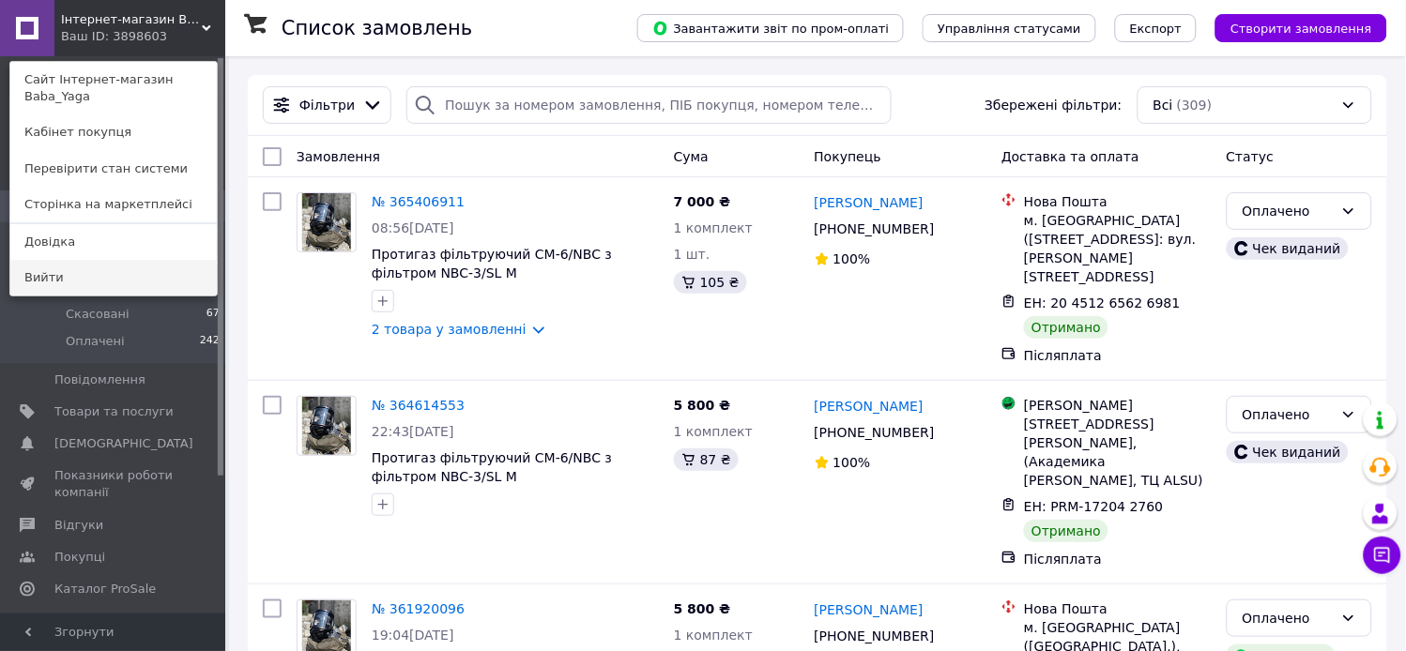
click at [137, 260] on link "Вийти" at bounding box center [113, 278] width 207 height 36
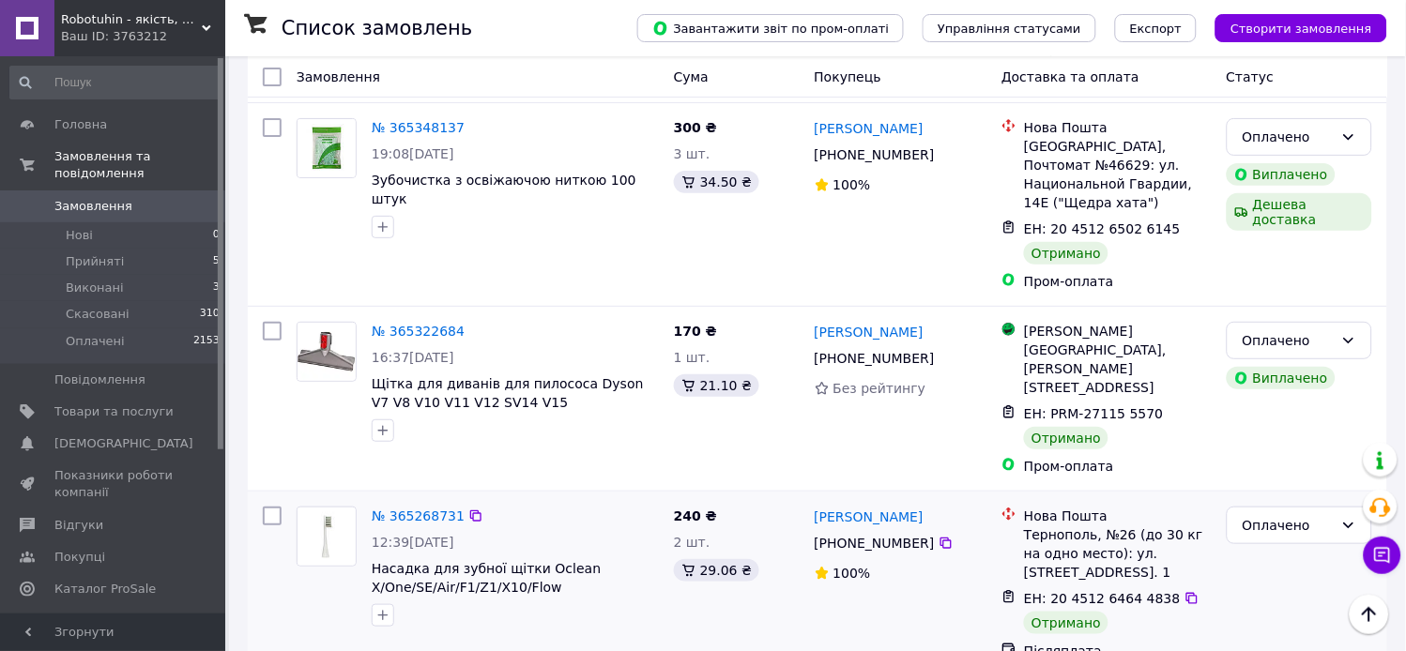
scroll to position [3280, 0]
